Goal: Information Seeking & Learning: Learn about a topic

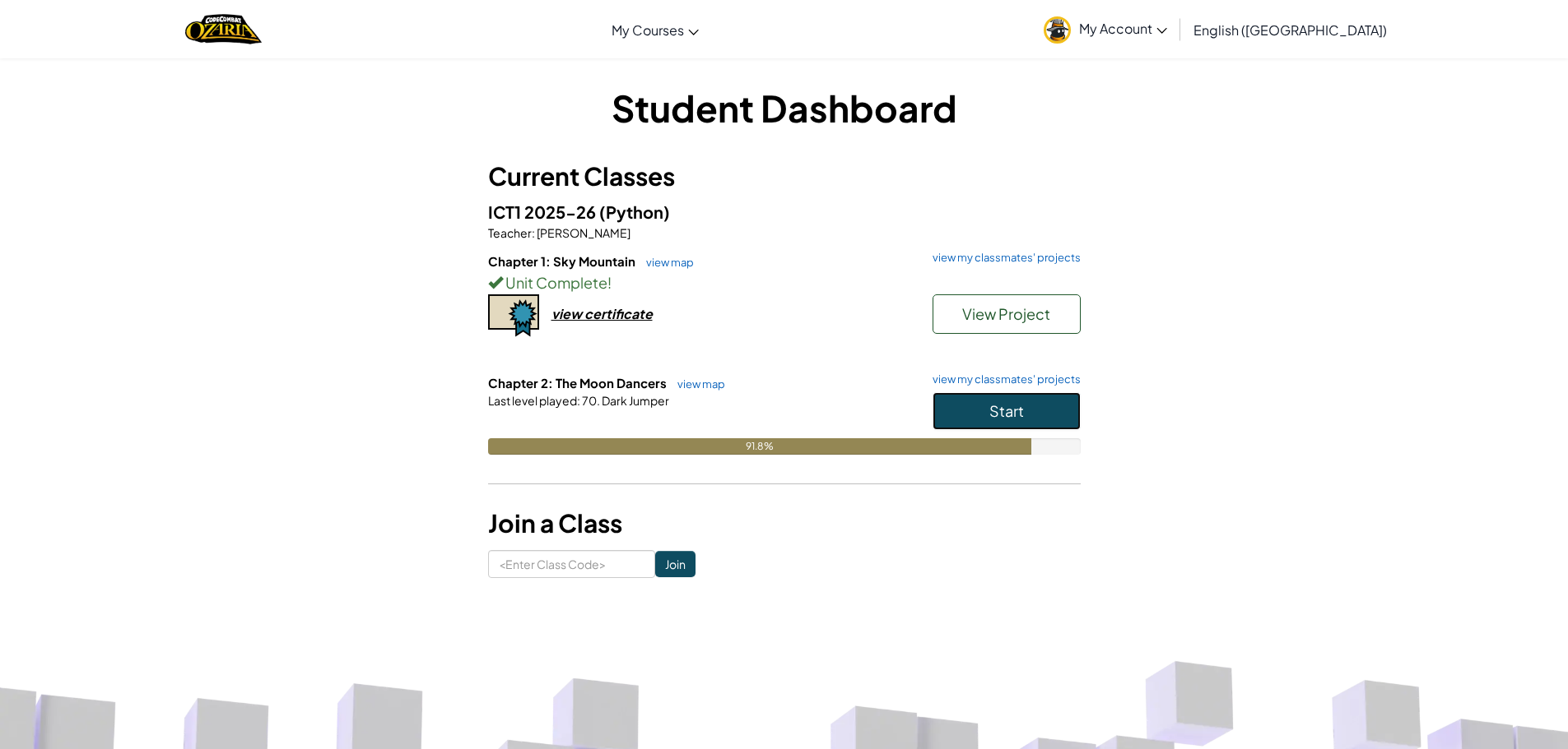
click at [1064, 392] on button "Start" at bounding box center [1006, 411] width 148 height 38
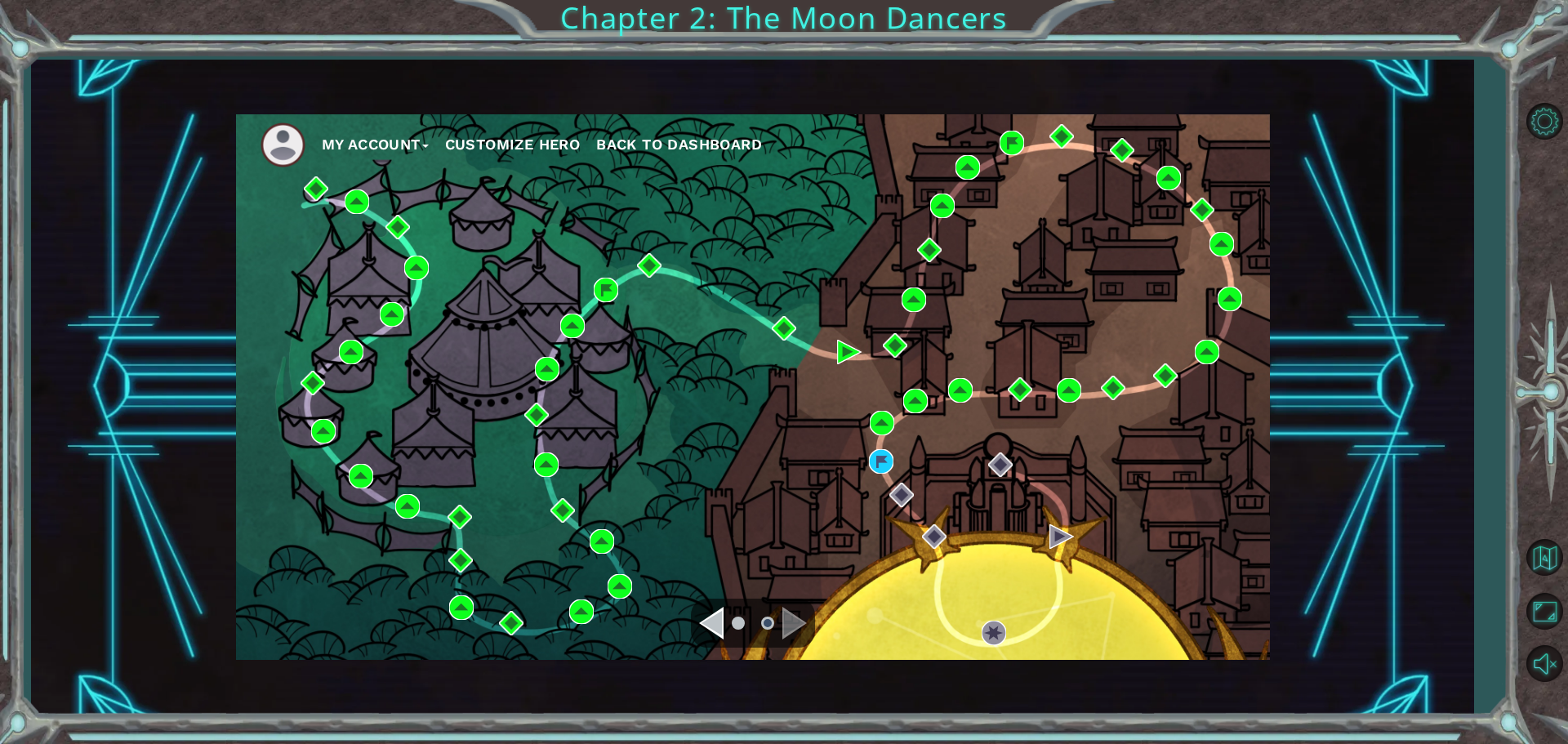
click at [786, 622] on div "Navigate to the next page" at bounding box center [794, 623] width 24 height 33
click at [879, 459] on img at bounding box center [880, 461] width 24 height 24
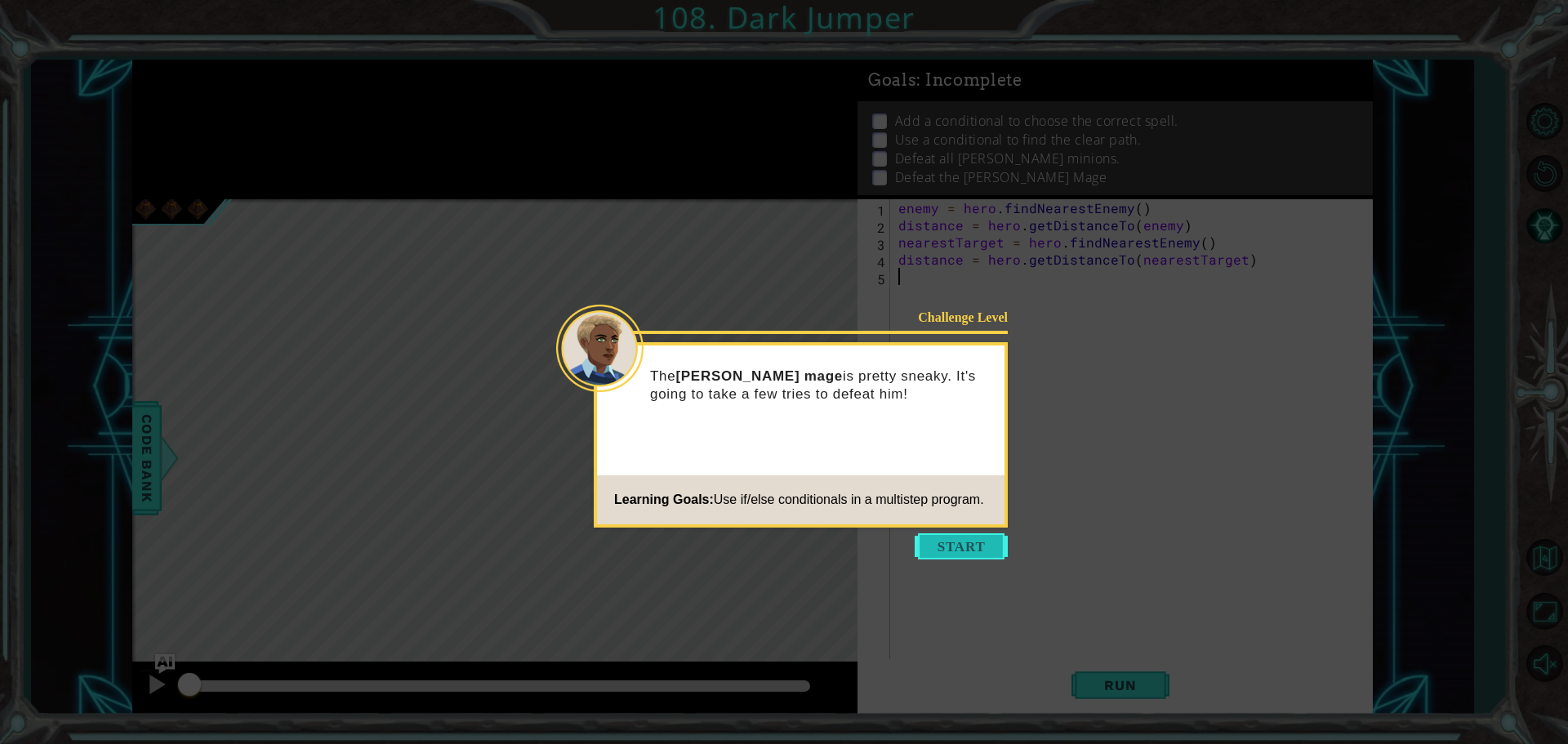
click at [964, 553] on button "Start" at bounding box center [961, 546] width 93 height 26
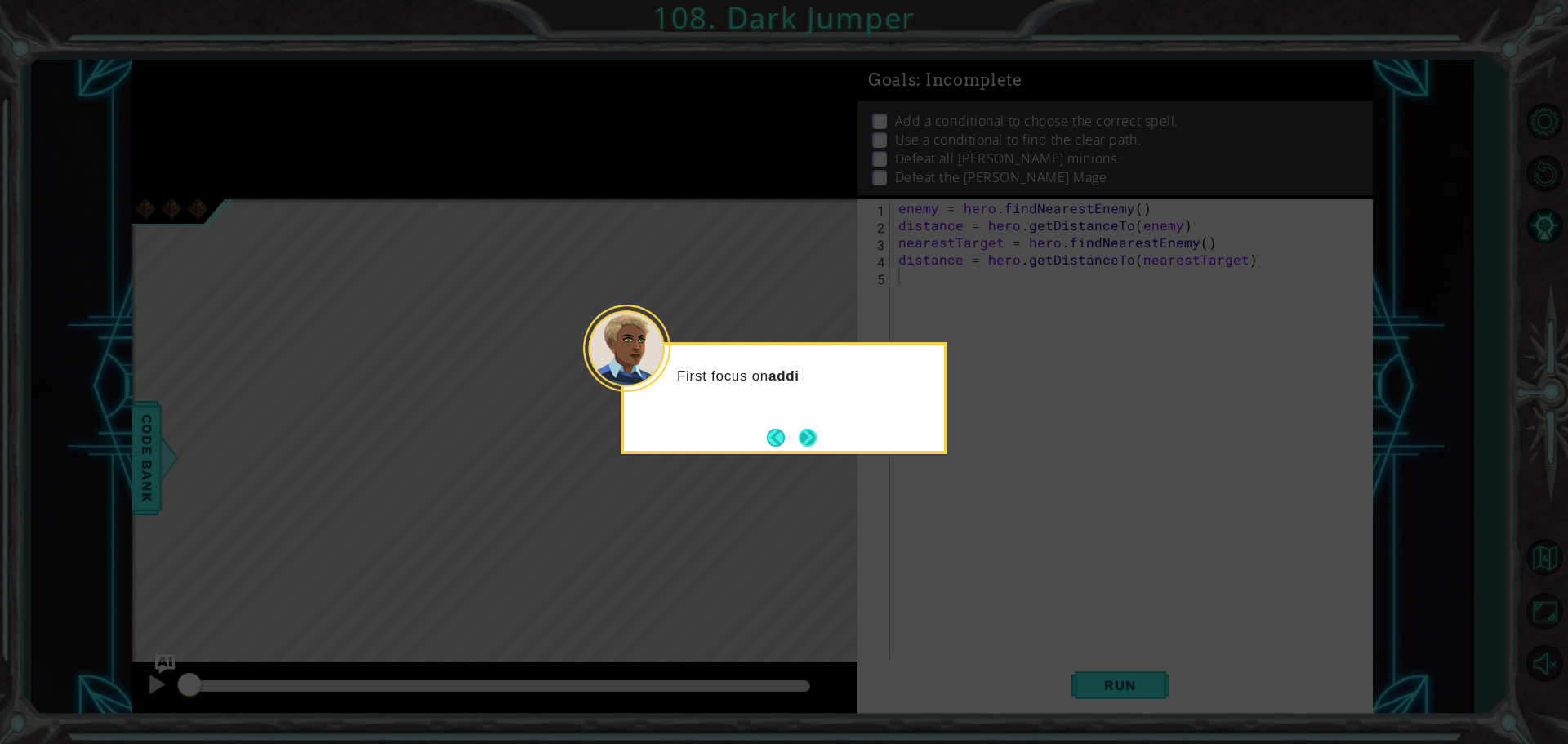
click at [817, 447] on button "Next" at bounding box center [808, 438] width 18 height 18
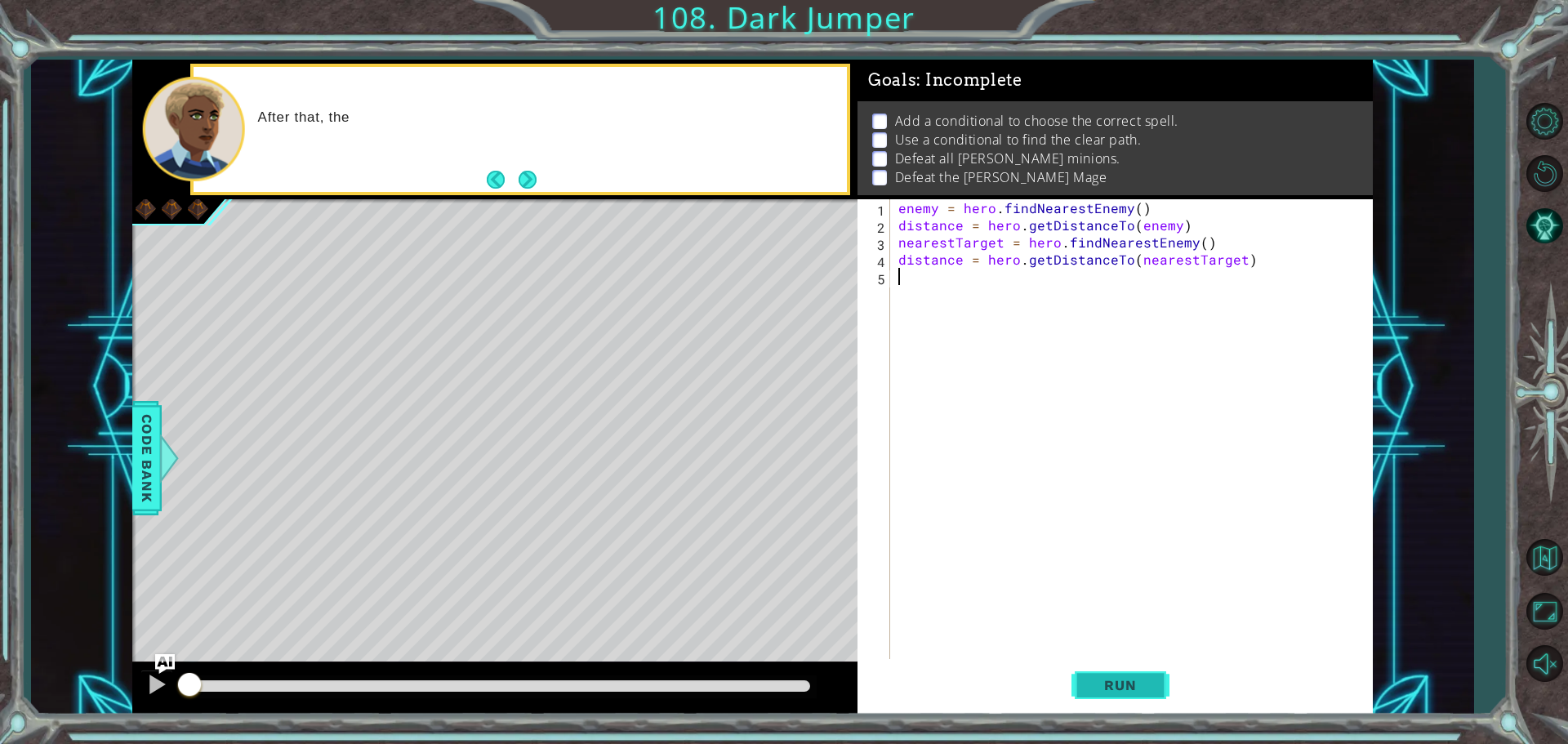
click at [1106, 686] on span "Run" at bounding box center [1120, 685] width 64 height 16
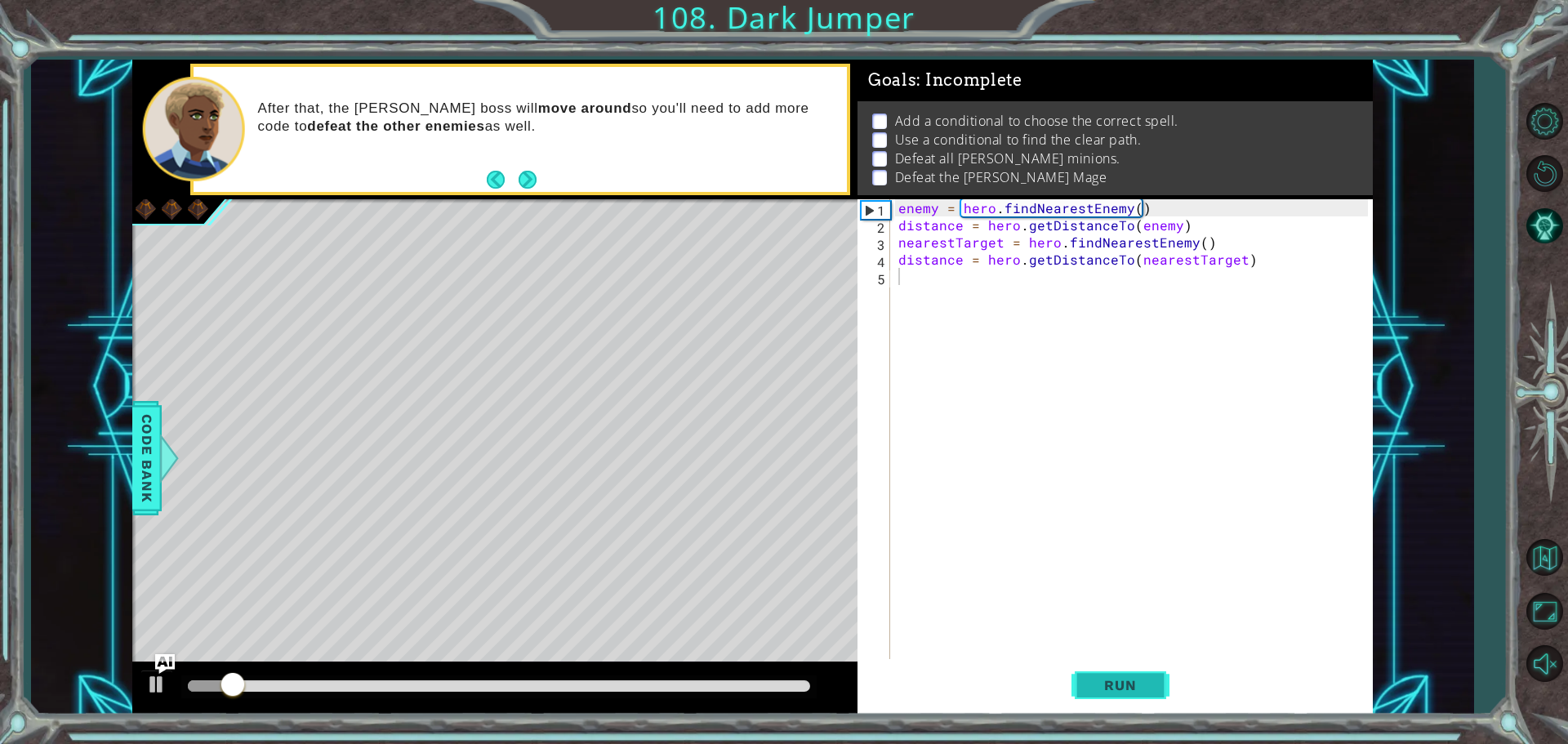
click at [1114, 682] on span "Run" at bounding box center [1120, 685] width 64 height 16
